Goal: Task Accomplishment & Management: Manage account settings

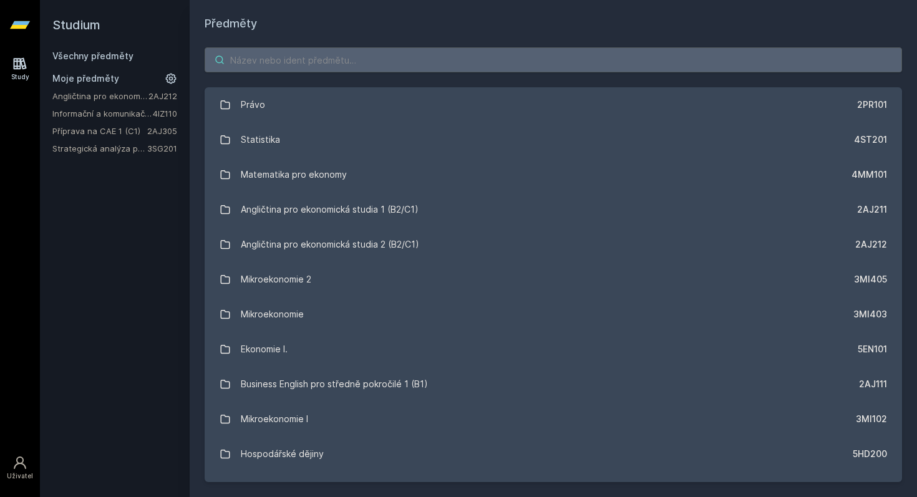
click at [271, 64] on input "search" at bounding box center [553, 59] width 697 height 25
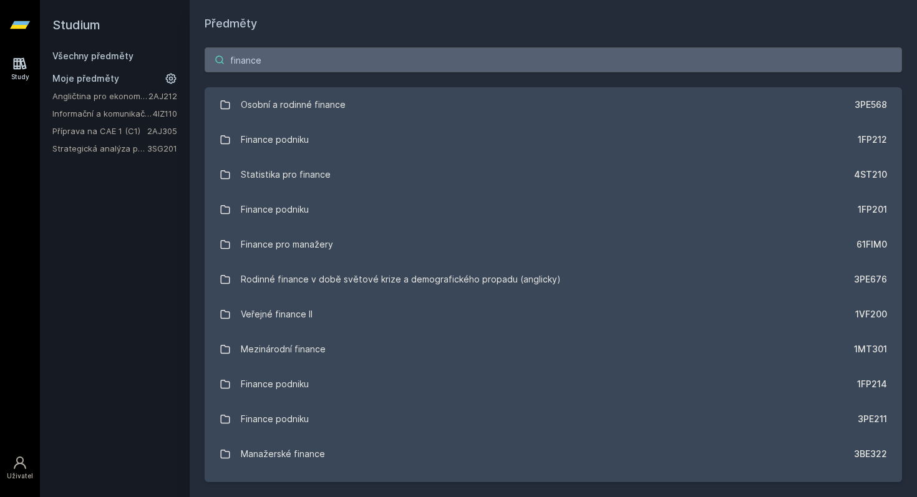
click at [369, 60] on input "finance" at bounding box center [553, 59] width 697 height 25
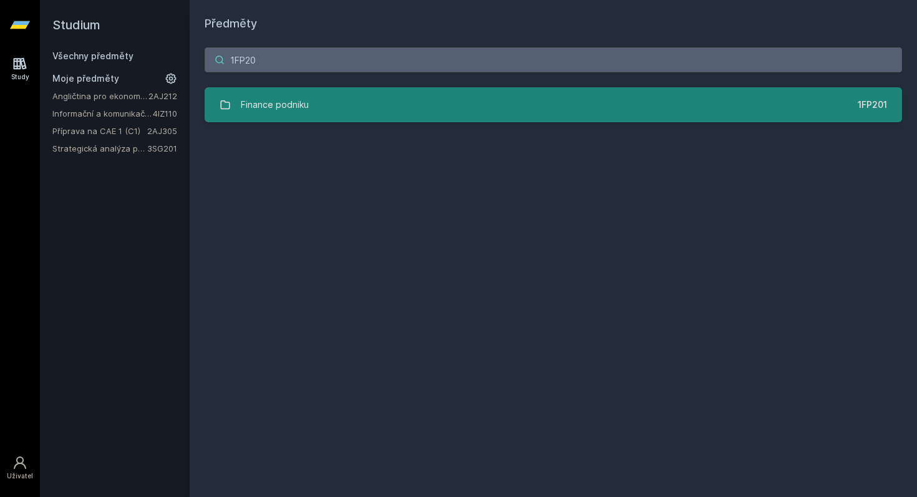
type input "1FP20"
click at [301, 111] on div "Finance podniku" at bounding box center [275, 104] width 68 height 25
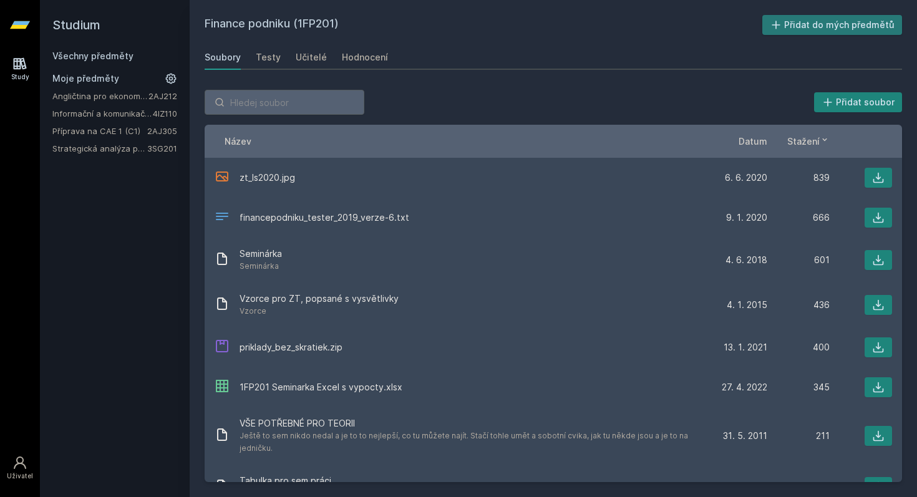
click at [797, 19] on button "Přidat do mých předmětů" at bounding box center [832, 25] width 140 height 20
click at [129, 97] on link "Angličtina pro ekonomická studia 2 (B2/C1)" at bounding box center [100, 96] width 96 height 12
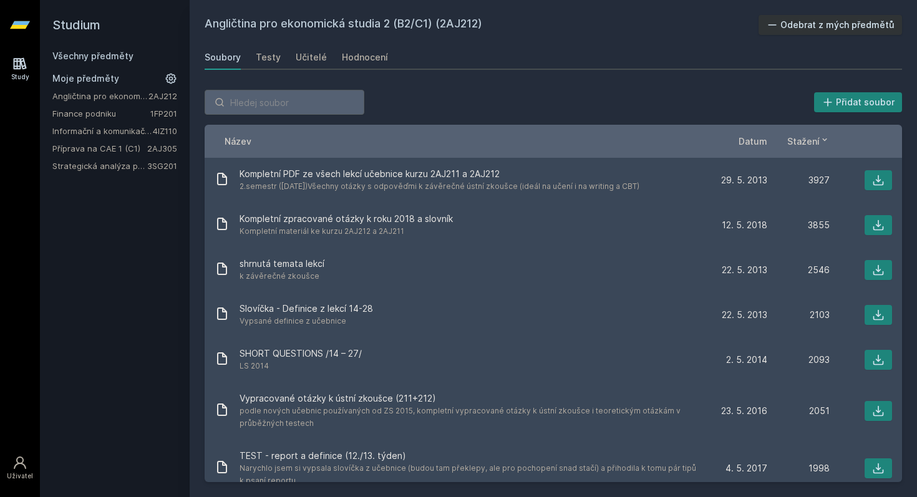
click at [783, 17] on button "Odebrat z mých předmětů" at bounding box center [830, 25] width 144 height 20
click at [123, 115] on link "Informační a komunikační technologie" at bounding box center [102, 113] width 100 height 12
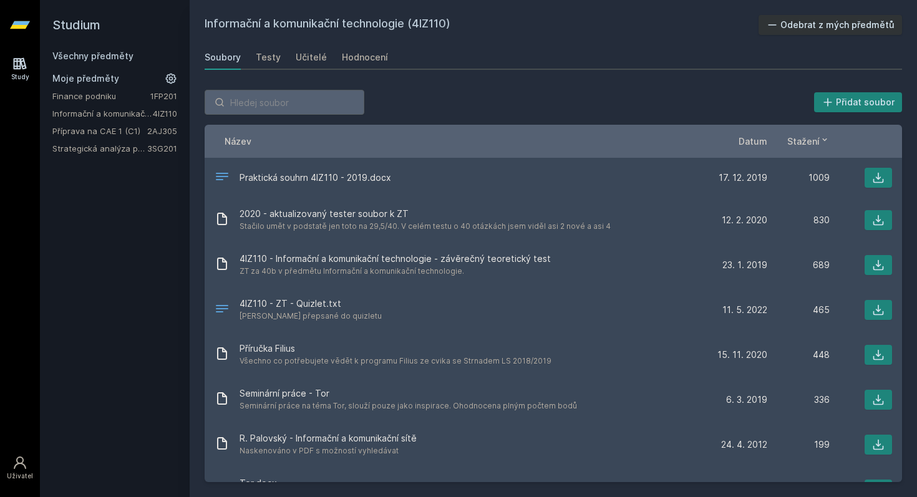
click at [850, 28] on button "Odebrat z mých předmětů" at bounding box center [830, 25] width 144 height 20
click at [129, 130] on link "Strategická analýza pro informatiky a statistiky" at bounding box center [99, 131] width 95 height 12
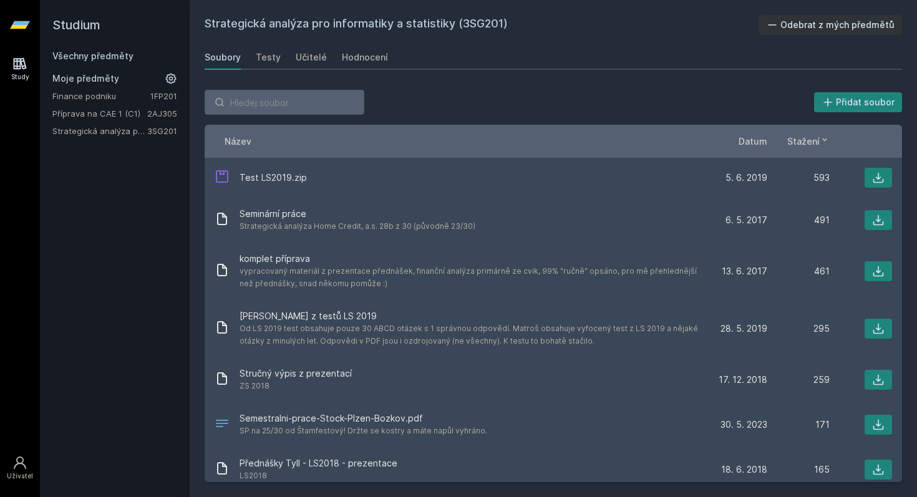
click at [84, 94] on link "Finance podniku" at bounding box center [101, 96] width 98 height 12
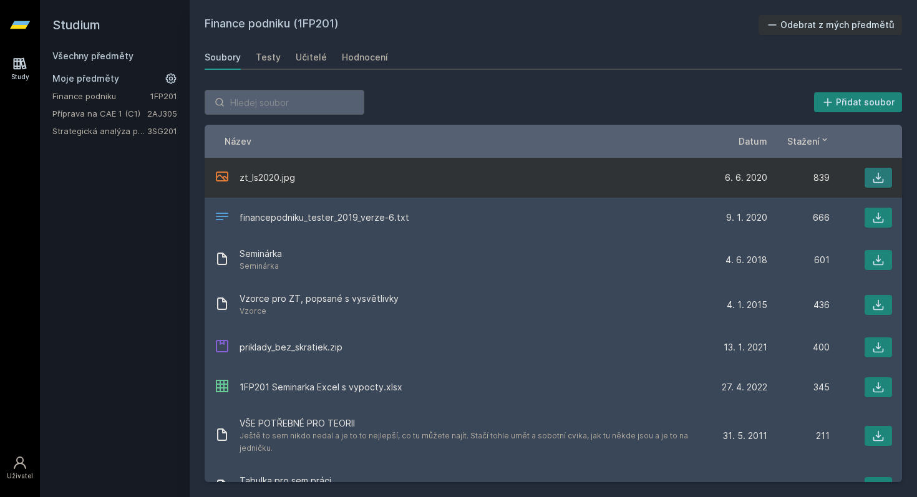
click at [875, 176] on icon at bounding box center [878, 177] width 12 height 12
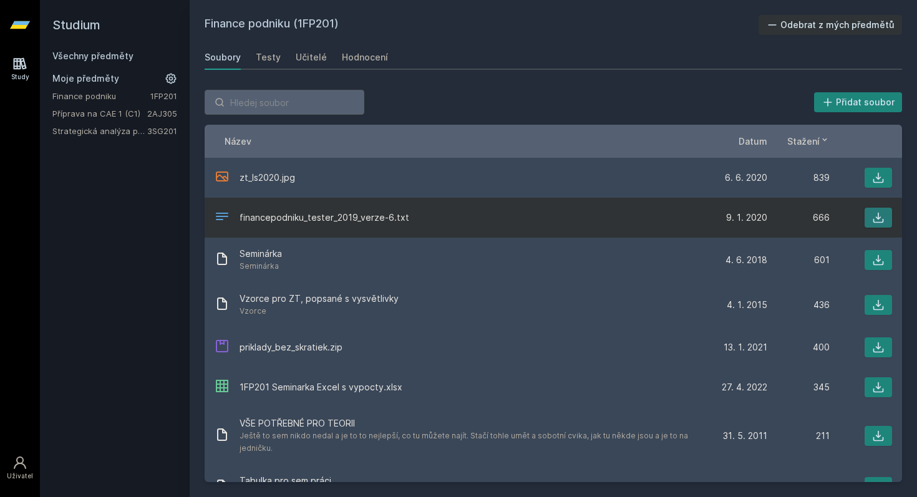
click at [880, 218] on icon at bounding box center [878, 217] width 12 height 12
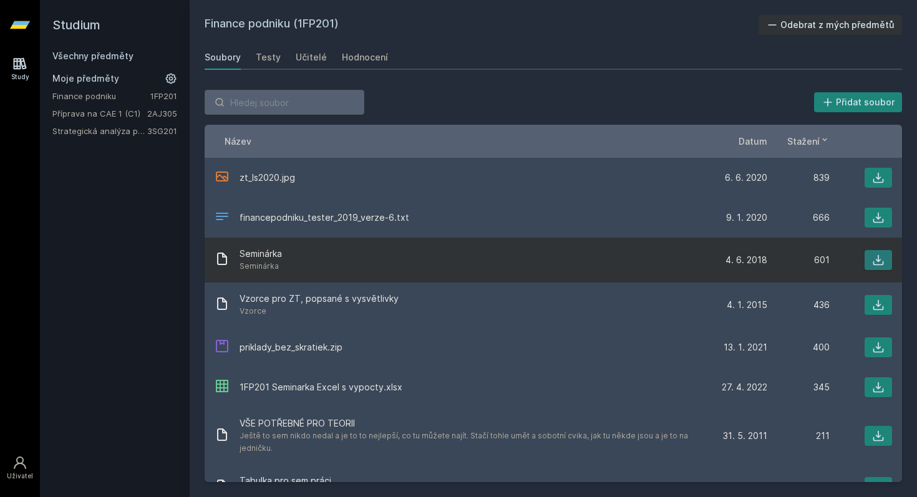
click at [884, 254] on icon at bounding box center [878, 260] width 12 height 12
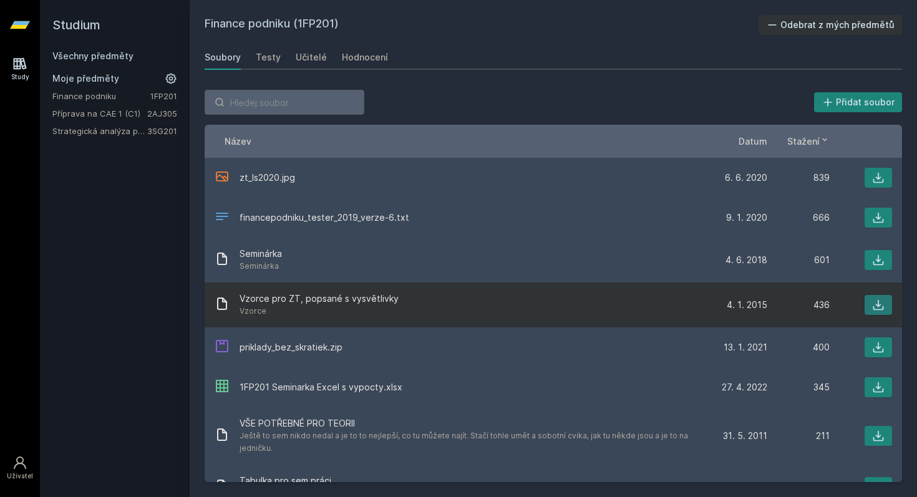
click at [868, 309] on button at bounding box center [877, 305] width 27 height 20
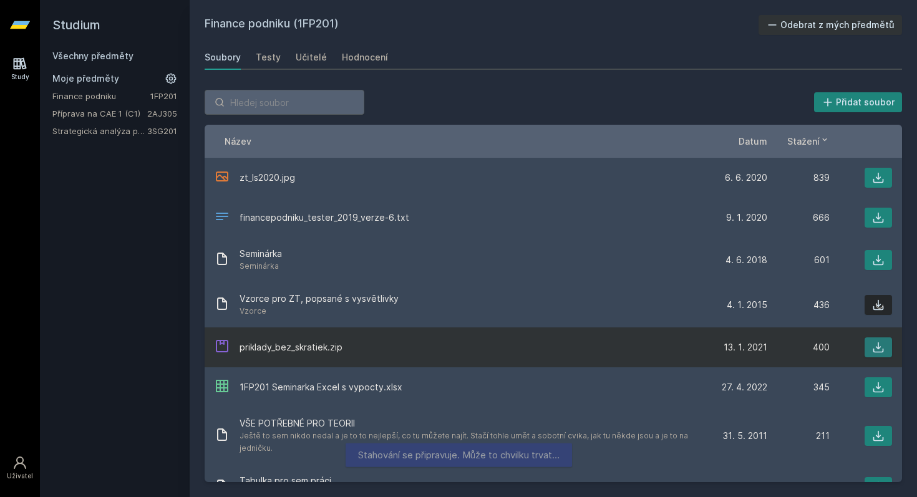
click at [869, 346] on button at bounding box center [877, 347] width 27 height 20
